Goal: Task Accomplishment & Management: Complete application form

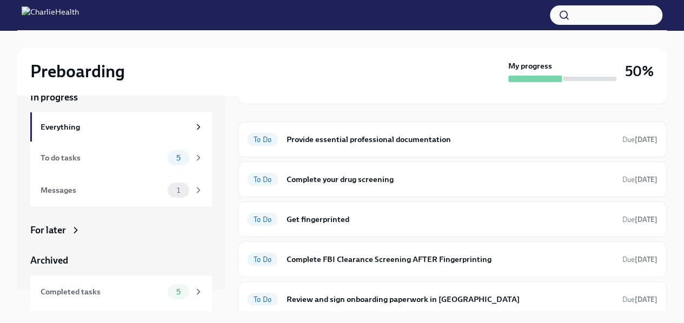
scroll to position [95, 0]
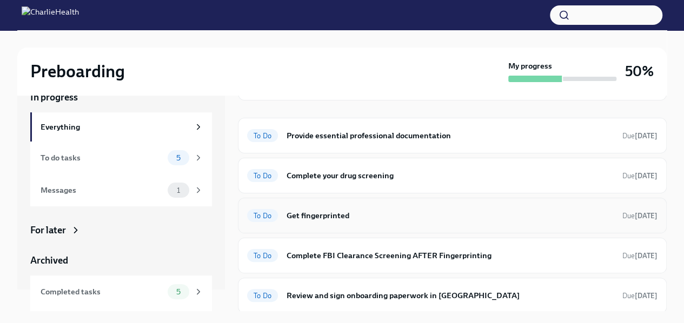
click at [526, 224] on div "To Do Get fingerprinted Due [DATE]" at bounding box center [452, 216] width 428 height 36
click at [472, 215] on h6 "Get fingerprinted" at bounding box center [449, 216] width 327 height 12
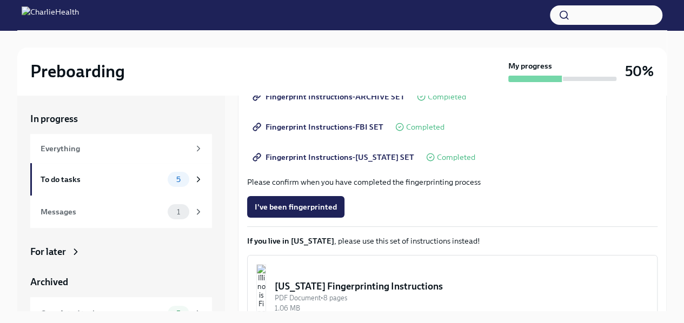
scroll to position [195, 0]
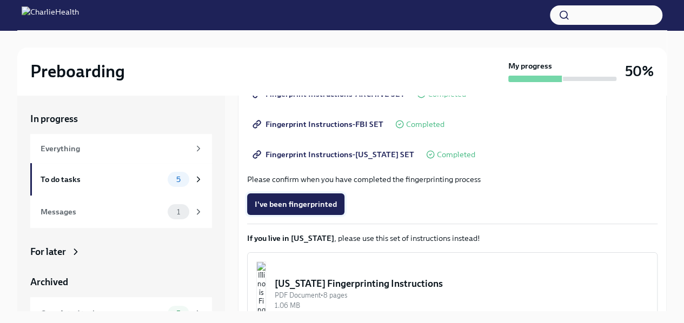
click at [301, 204] on span "I've been fingerprinted" at bounding box center [295, 204] width 82 height 11
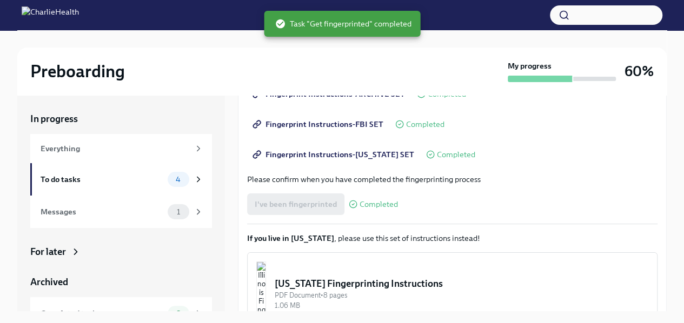
scroll to position [263, 0]
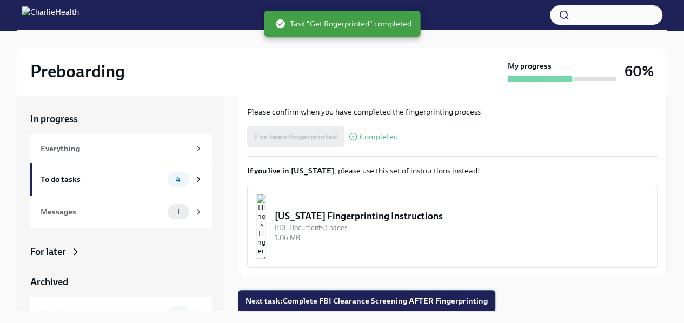
click at [369, 301] on span "Next task : Complete FBI Clearance Screening AFTER Fingerprinting" at bounding box center [366, 301] width 242 height 11
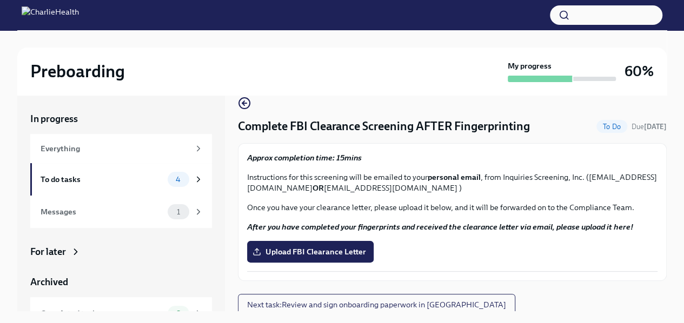
scroll to position [19, 0]
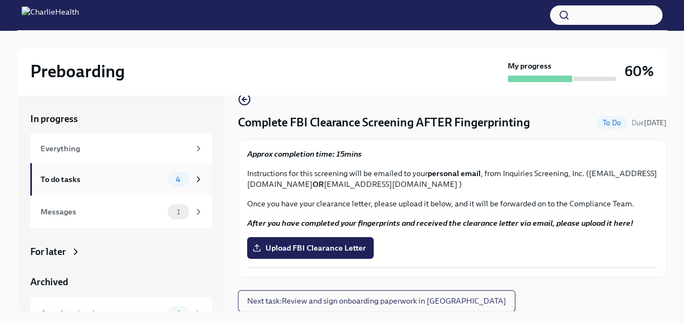
click at [149, 189] on div "To do tasks 4" at bounding box center [121, 179] width 182 height 32
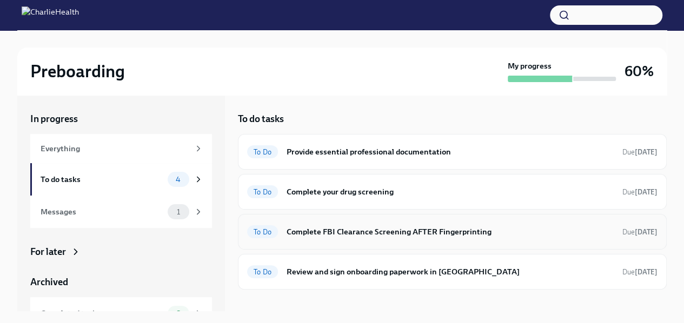
click at [340, 236] on h6 "Complete FBI Clearance Screening AFTER Fingerprinting" at bounding box center [449, 232] width 327 height 12
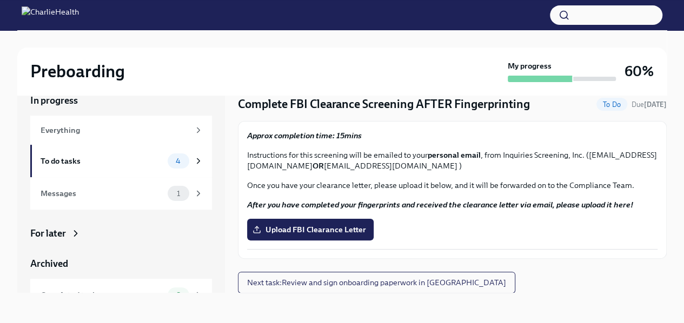
scroll to position [14, 0]
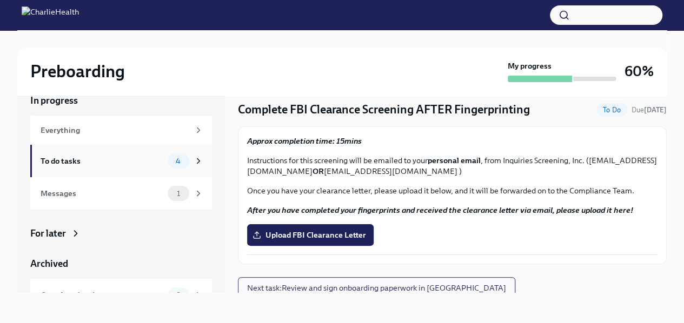
click at [142, 163] on div "To do tasks" at bounding box center [102, 161] width 123 height 12
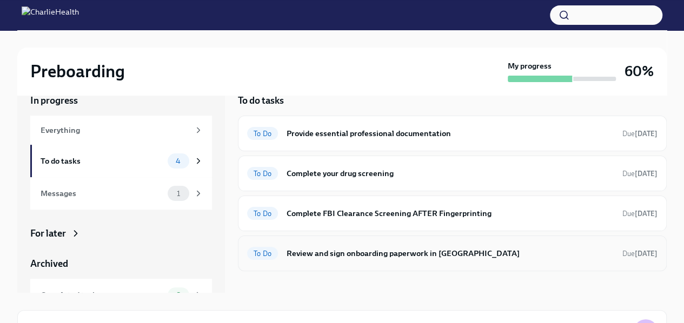
click at [356, 251] on h6 "Review and sign onboarding paperwork in [GEOGRAPHIC_DATA]" at bounding box center [449, 253] width 327 height 12
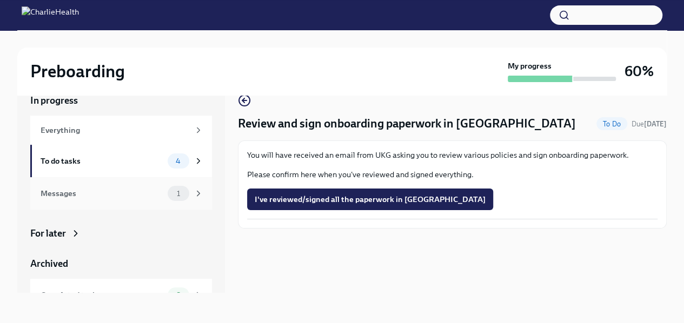
click at [148, 190] on div "Messages" at bounding box center [102, 193] width 123 height 12
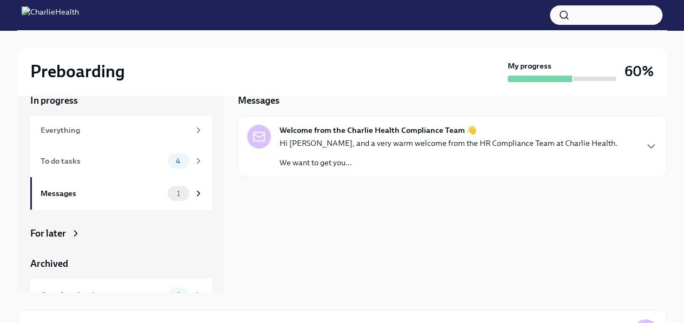
click at [325, 163] on p "We want to get you..." at bounding box center [448, 162] width 338 height 11
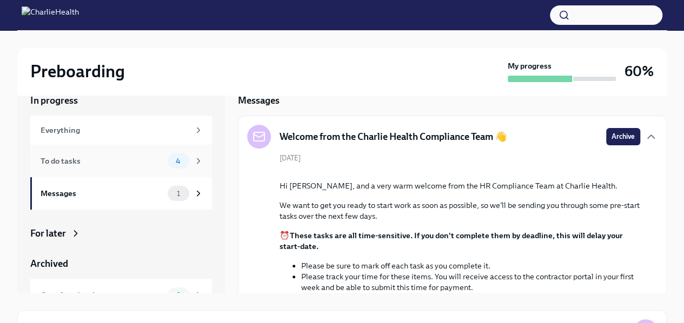
click at [138, 161] on div "To do tasks" at bounding box center [102, 161] width 123 height 12
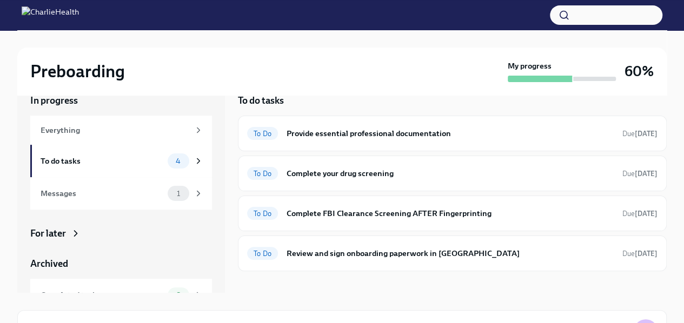
click at [77, 237] on icon at bounding box center [75, 233] width 11 height 11
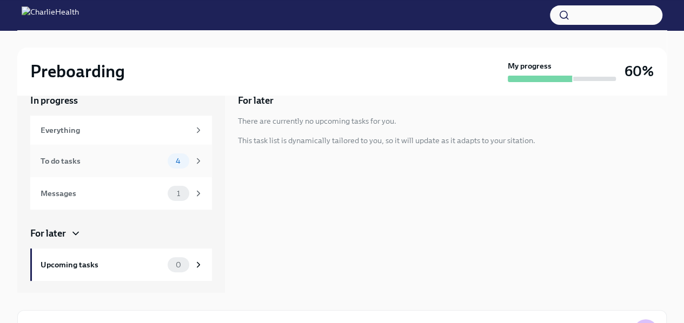
click at [112, 161] on div "To do tasks" at bounding box center [102, 161] width 123 height 12
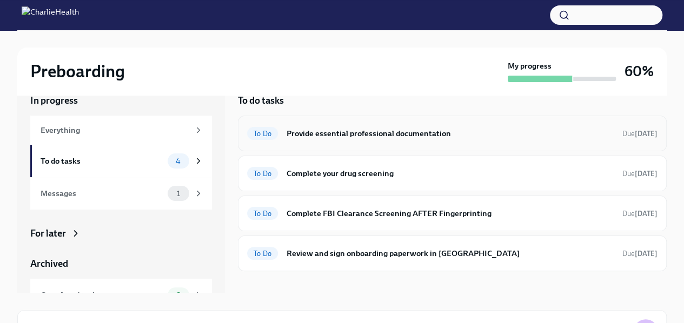
click at [376, 128] on h6 "Provide essential professional documentation" at bounding box center [449, 134] width 327 height 12
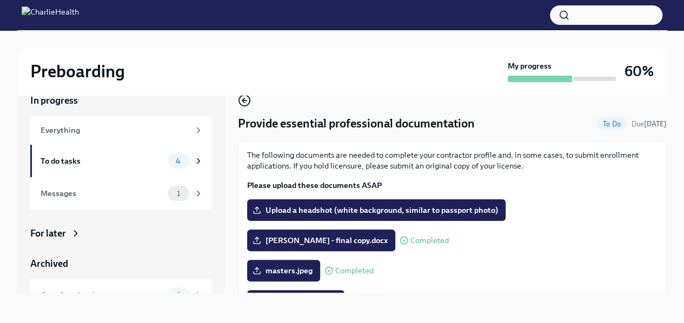
click at [242, 102] on icon "button" at bounding box center [244, 100] width 13 height 13
